Goal: Task Accomplishment & Management: Complete application form

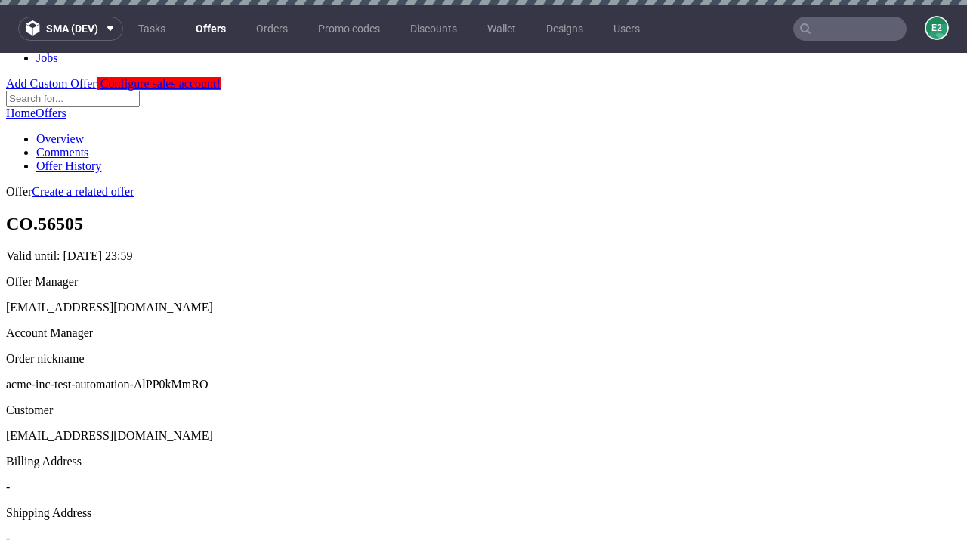
scroll to position [5, 0]
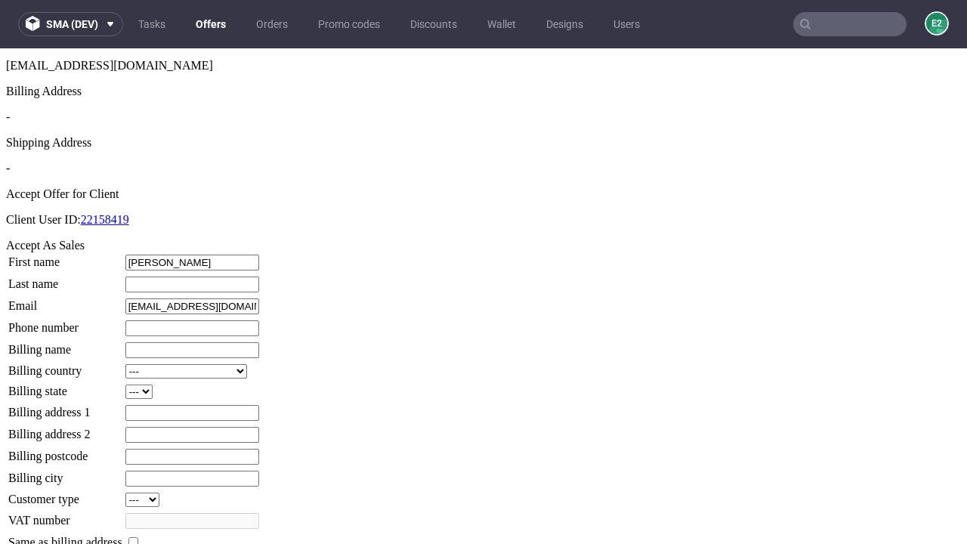
type input "[PERSON_NAME]"
type input "1509813888"
type input "Edgardo_Sauer26"
select select "13"
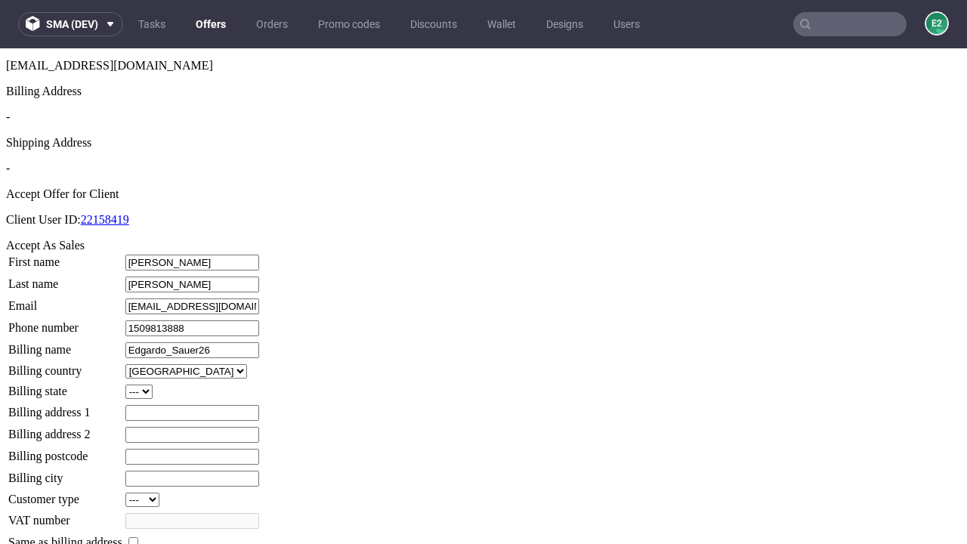
select select "132"
type input "Edgardo_Sauer26"
type input "[STREET_ADDRESS]"
type input "AY9 7FI"
type input "Stromanworth"
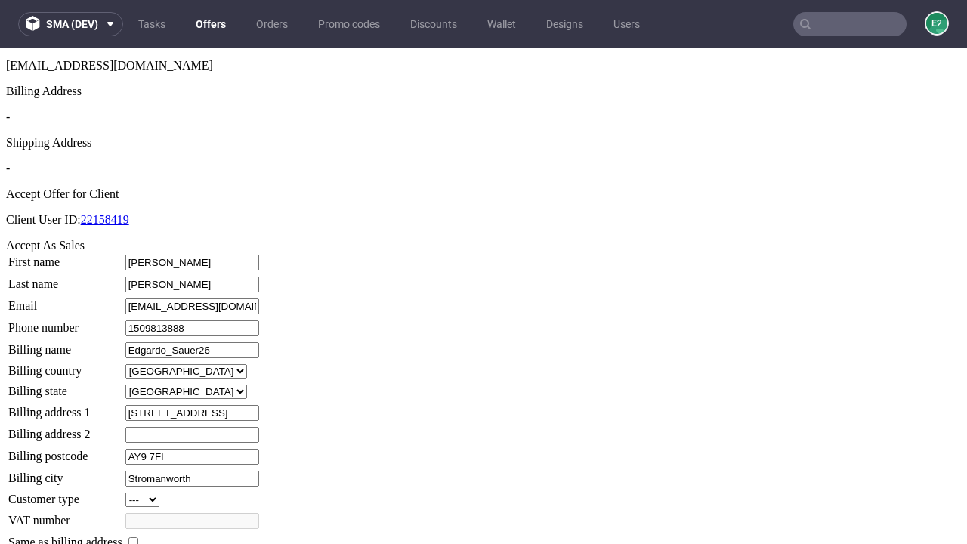
click at [138, 537] on input "checkbox" at bounding box center [133, 542] width 10 height 10
checkbox input "true"
type input "Edgardo_Sauer26"
select select "13"
type input "[STREET_ADDRESS]"
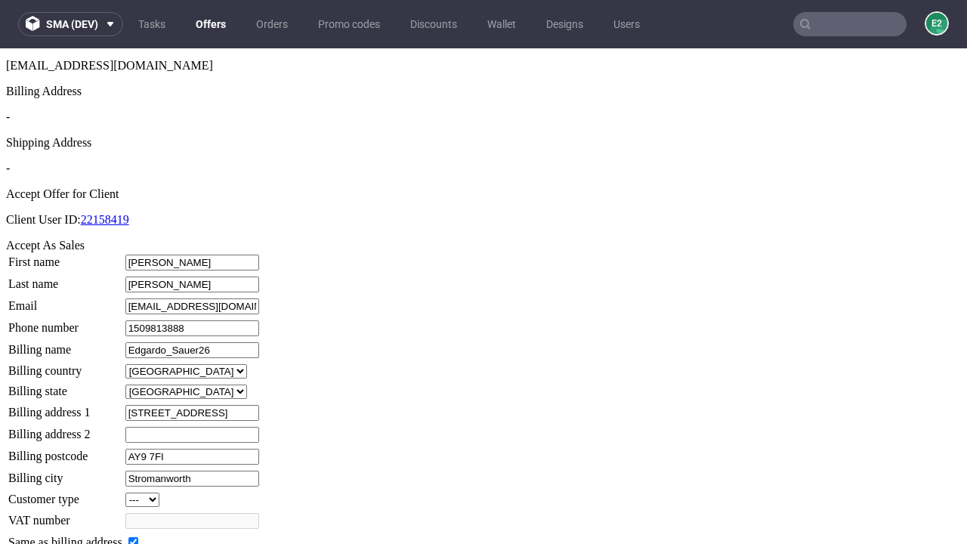
type input "AY9 7FI"
type input "Stromanworth"
select select "132"
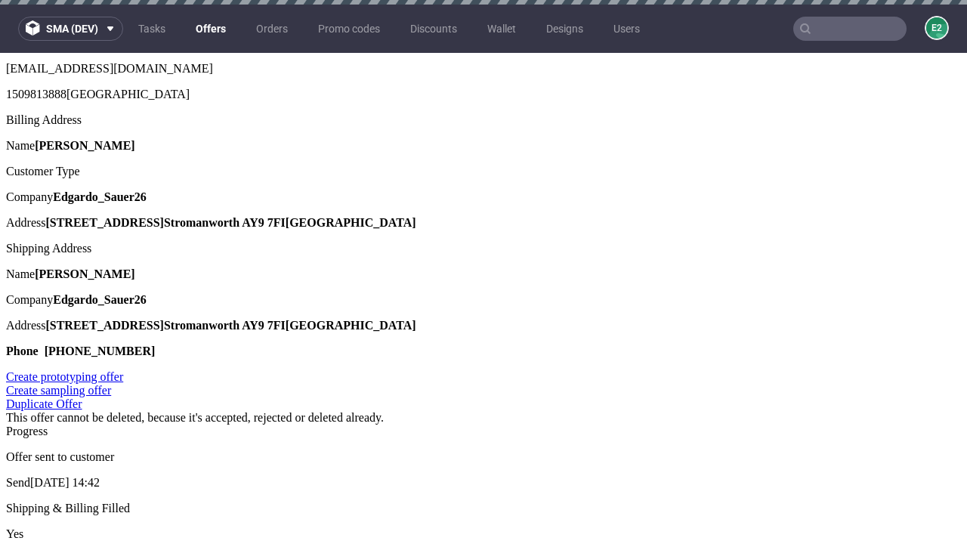
scroll to position [0, 0]
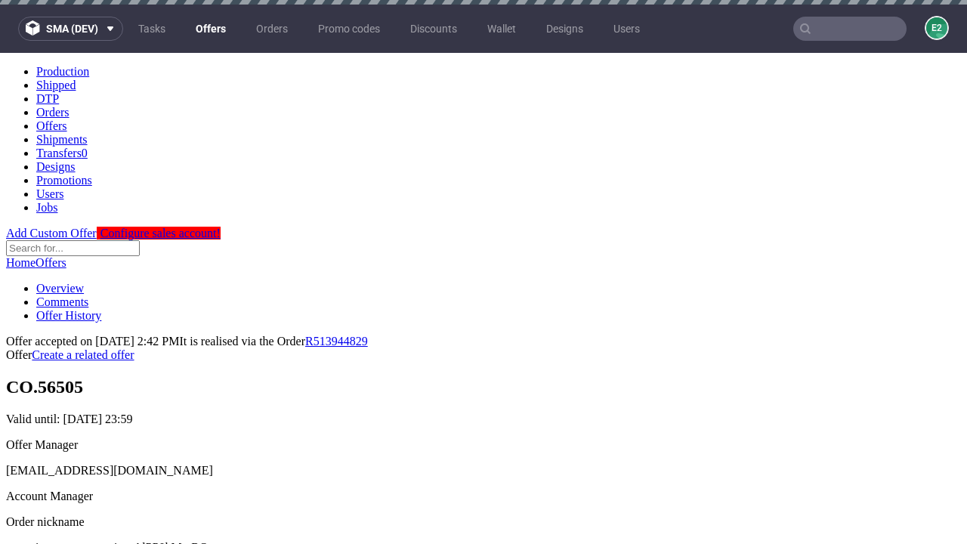
type input "[DATE]"
select select "12214305"
type input "In progress..."
